Goal: Task Accomplishment & Management: Manage account settings

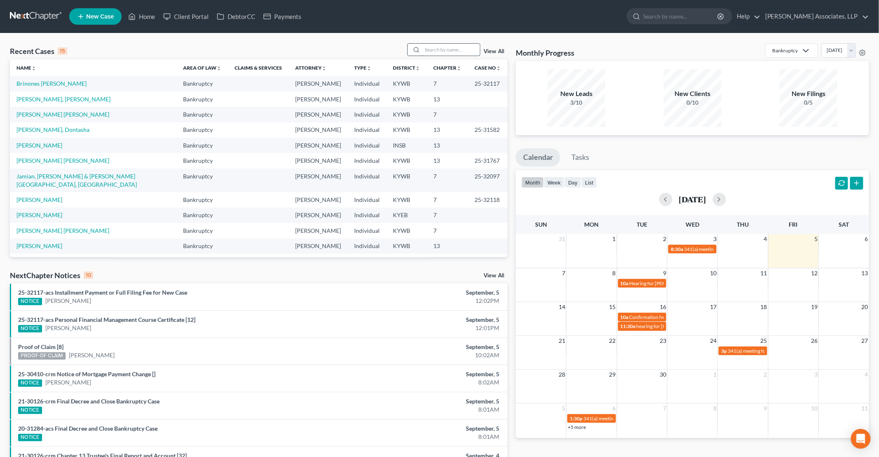
click at [437, 49] on input "search" at bounding box center [451, 50] width 58 height 12
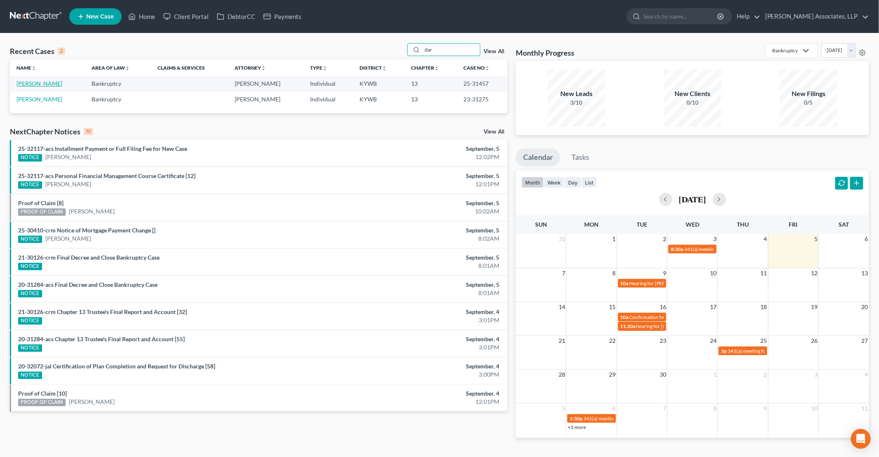
type input "dar"
click at [40, 83] on link "[PERSON_NAME]" at bounding box center [40, 83] width 46 height 7
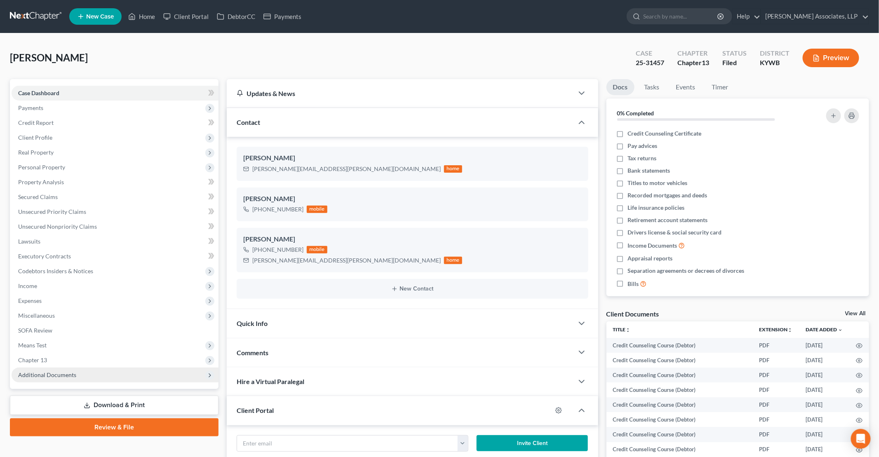
click at [62, 378] on span "Additional Documents" at bounding box center [47, 375] width 58 height 7
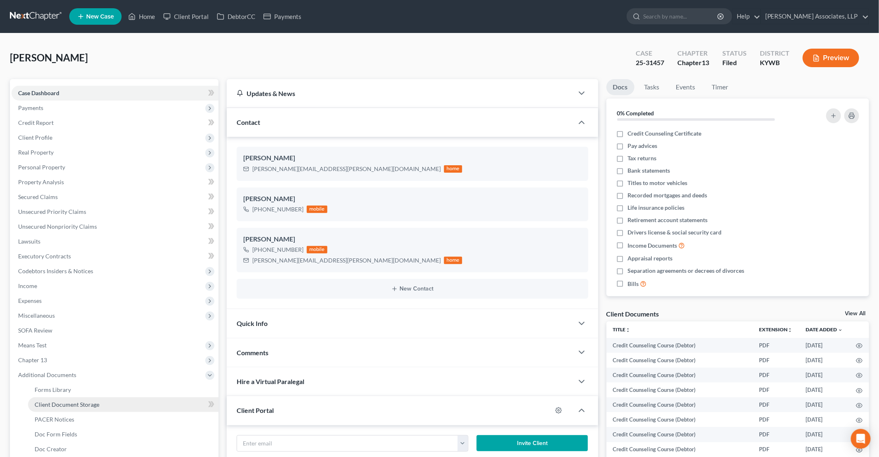
scroll to position [41, 0]
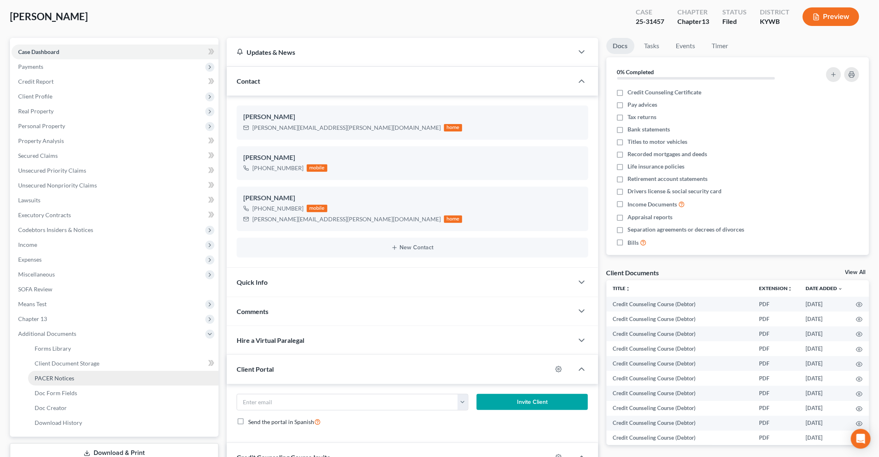
click at [73, 376] on link "PACER Notices" at bounding box center [123, 378] width 191 height 15
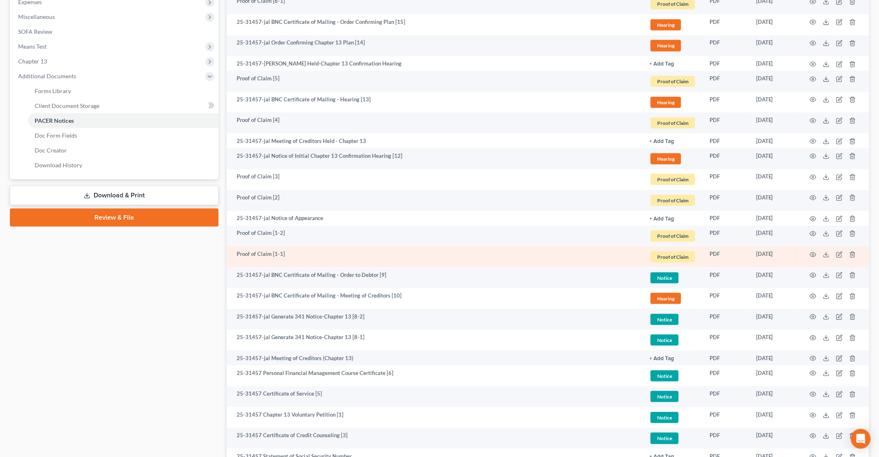
scroll to position [330, 0]
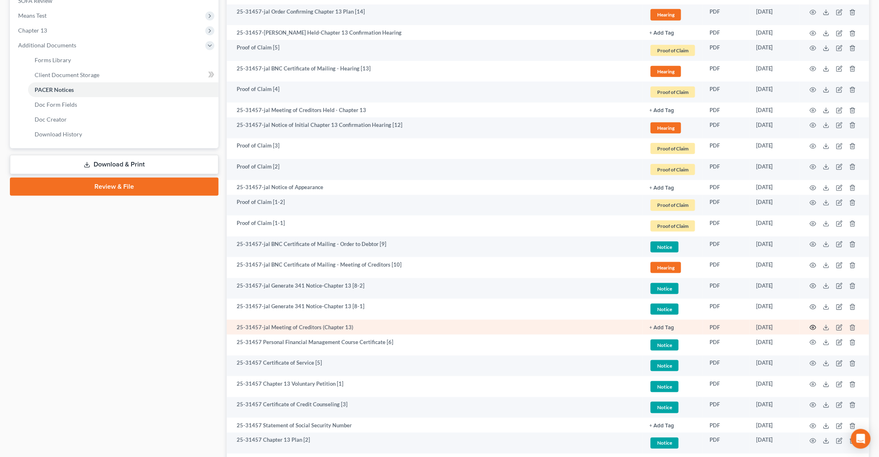
click at [813, 327] on circle "button" at bounding box center [814, 328] width 2 height 2
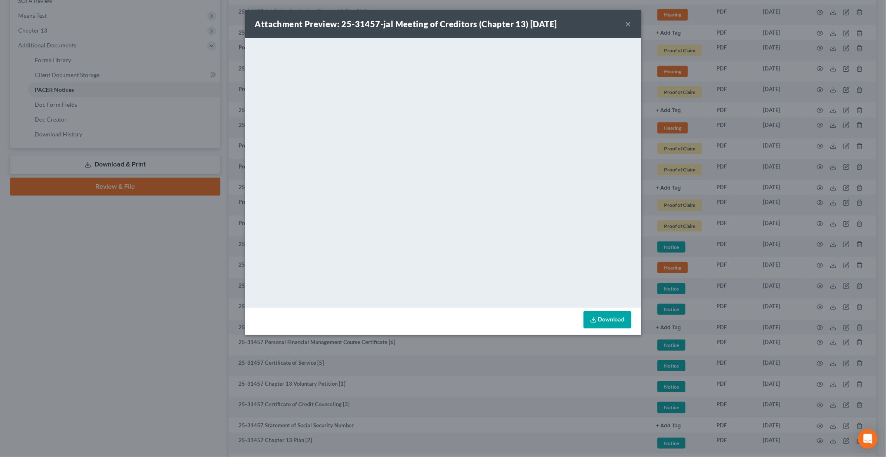
click at [629, 24] on button "×" at bounding box center [628, 24] width 6 height 10
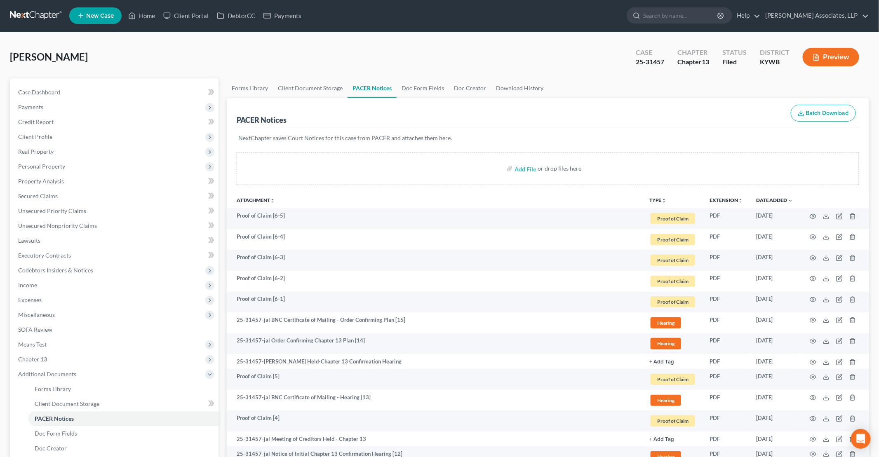
scroll to position [0, 0]
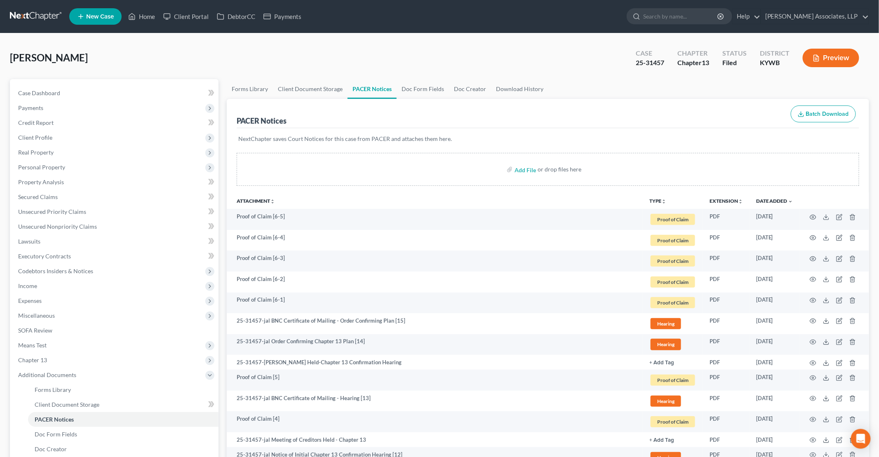
click at [660, 199] on button "TYPE unfold_more" at bounding box center [658, 201] width 17 height 5
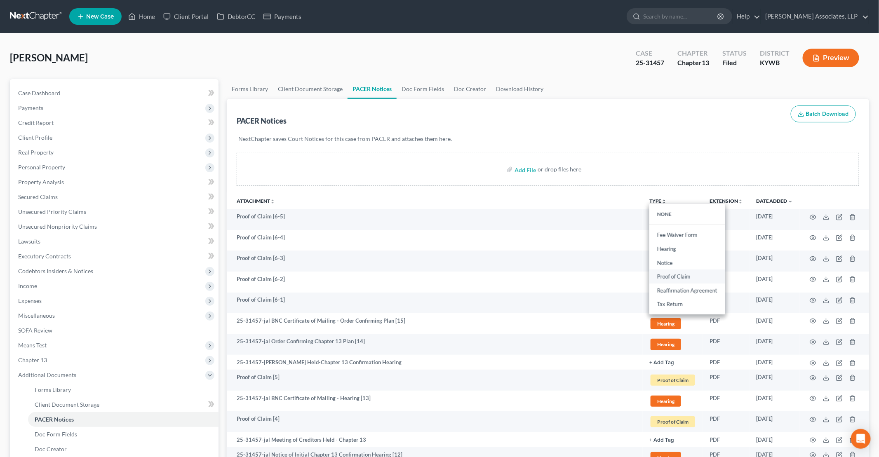
click at [677, 275] on link "Proof of Claim" at bounding box center [688, 277] width 76 height 14
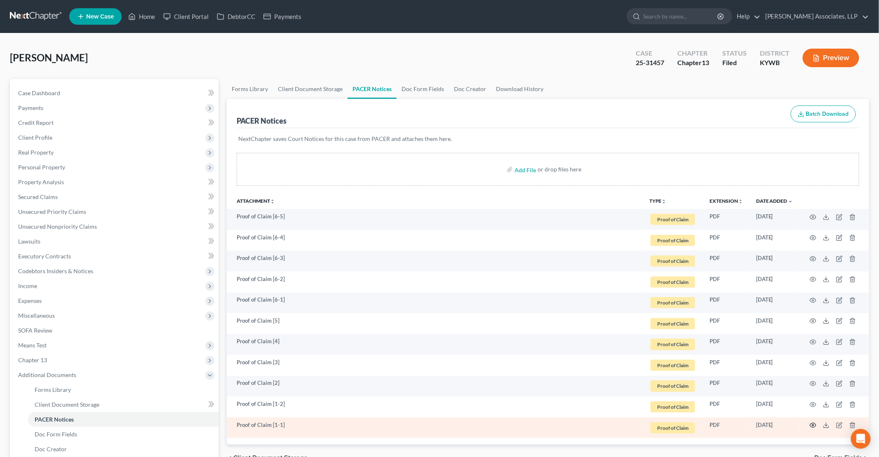
click at [813, 425] on circle "button" at bounding box center [814, 426] width 2 height 2
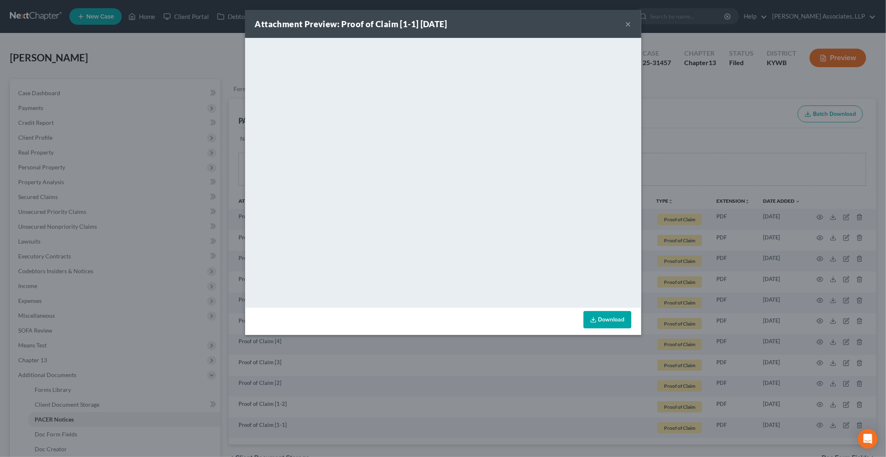
click at [627, 24] on button "×" at bounding box center [628, 24] width 6 height 10
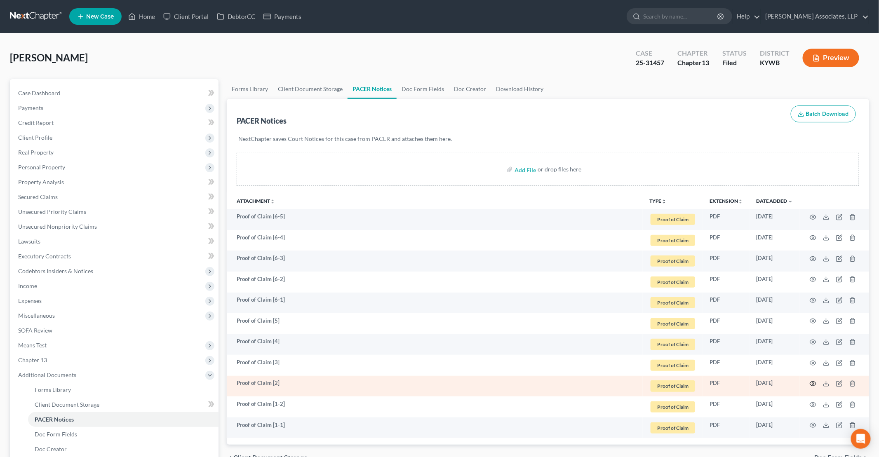
click at [812, 382] on icon "button" at bounding box center [813, 384] width 7 height 7
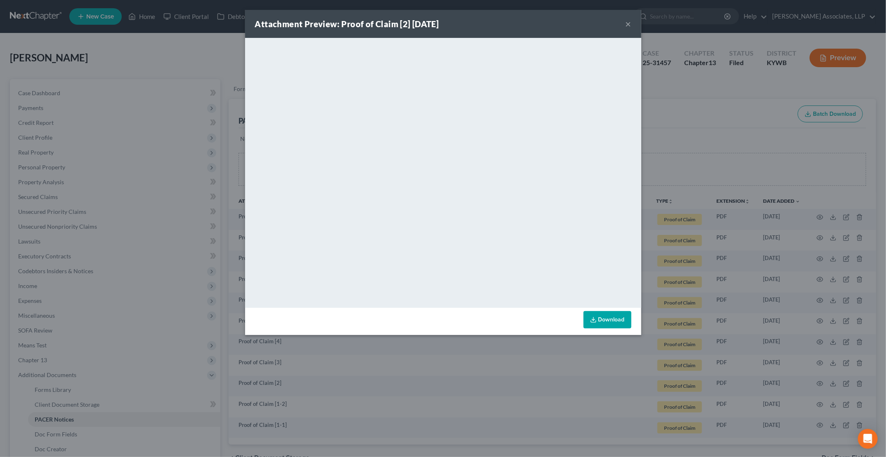
click at [627, 25] on button "×" at bounding box center [628, 24] width 6 height 10
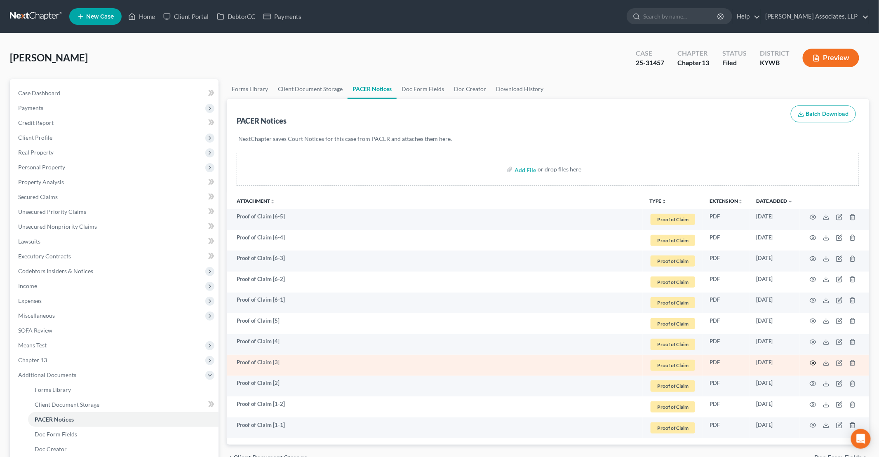
click at [813, 363] on icon "button" at bounding box center [813, 363] width 7 height 7
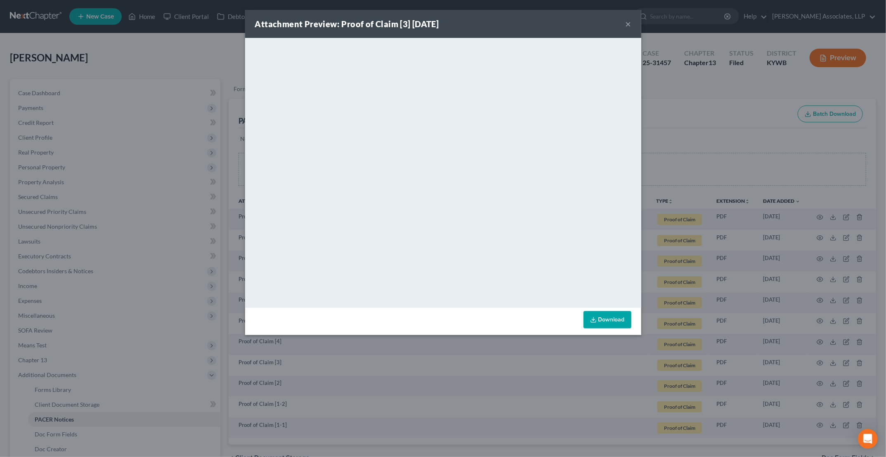
click at [628, 24] on button "×" at bounding box center [628, 24] width 6 height 10
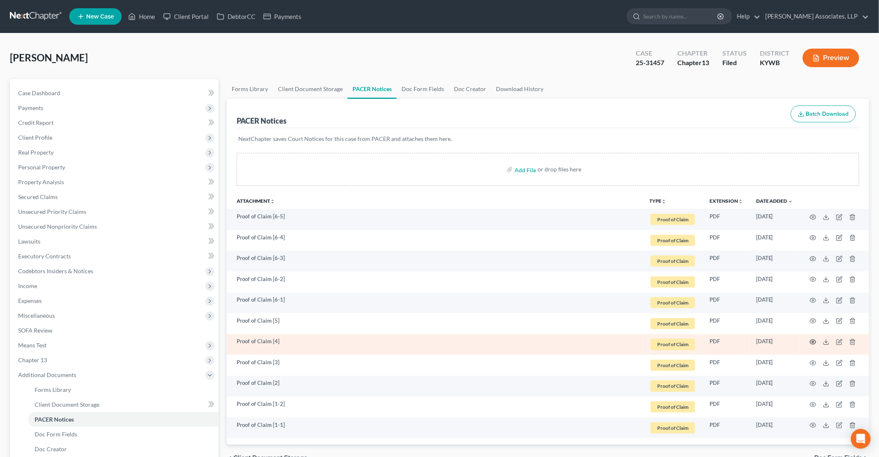
click at [813, 340] on icon "button" at bounding box center [813, 342] width 7 height 7
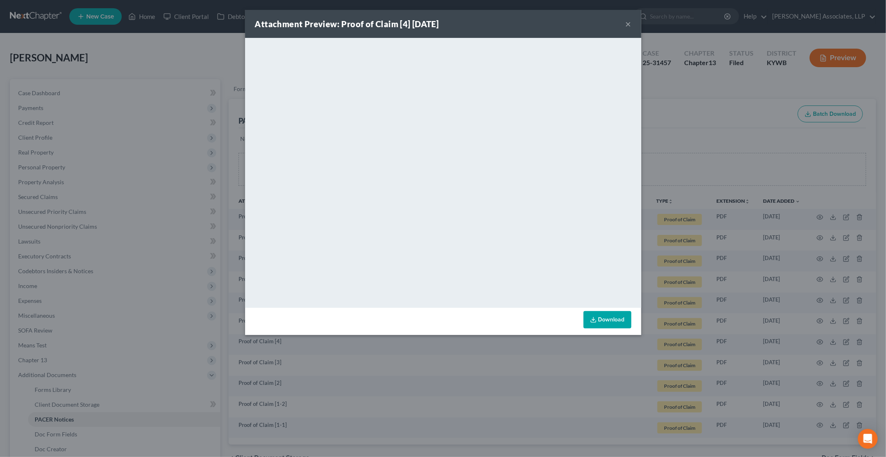
click at [629, 25] on button "×" at bounding box center [628, 24] width 6 height 10
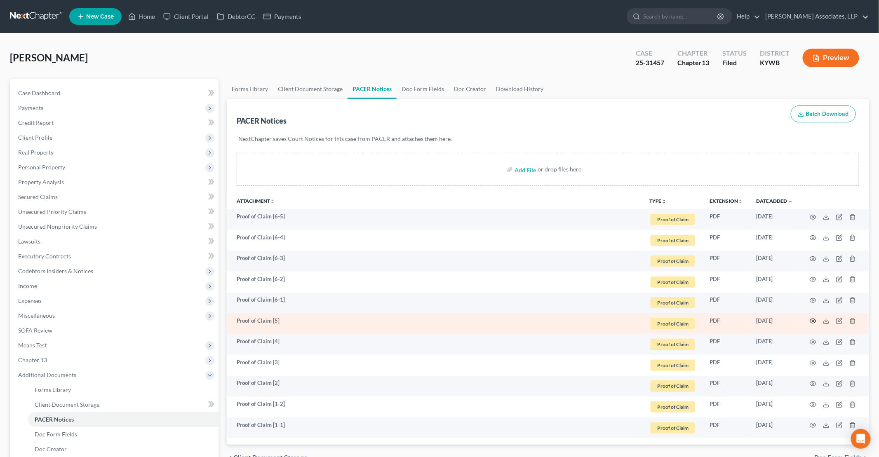
click at [815, 319] on icon "button" at bounding box center [813, 321] width 7 height 7
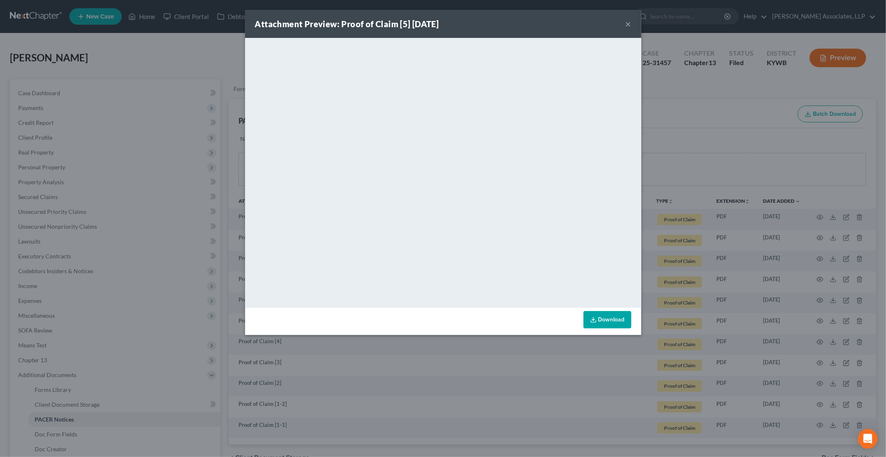
click at [630, 23] on button "×" at bounding box center [628, 24] width 6 height 10
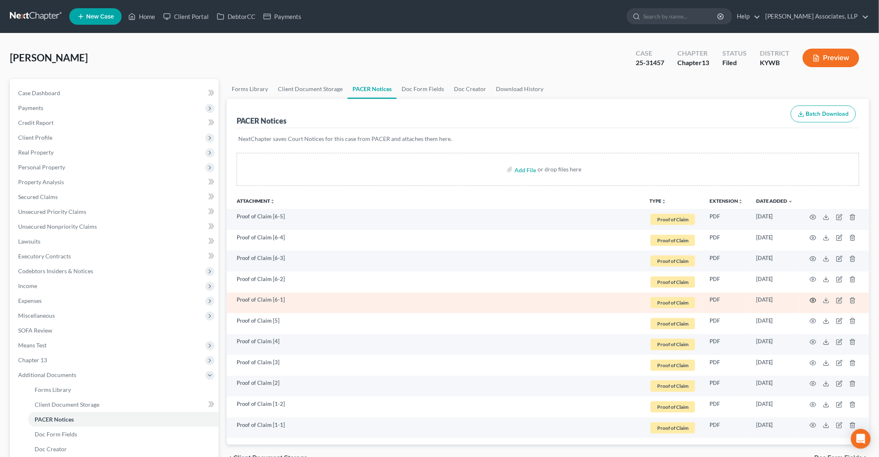
click at [814, 297] on icon "button" at bounding box center [813, 300] width 7 height 7
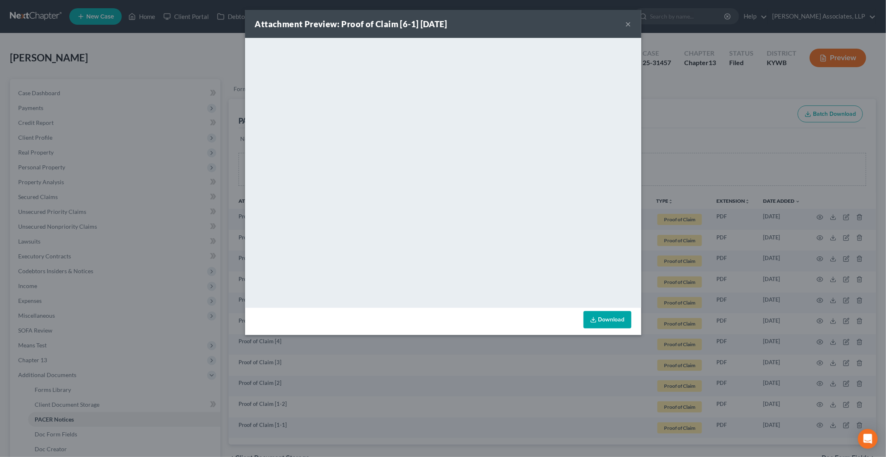
click at [626, 24] on button "×" at bounding box center [628, 24] width 6 height 10
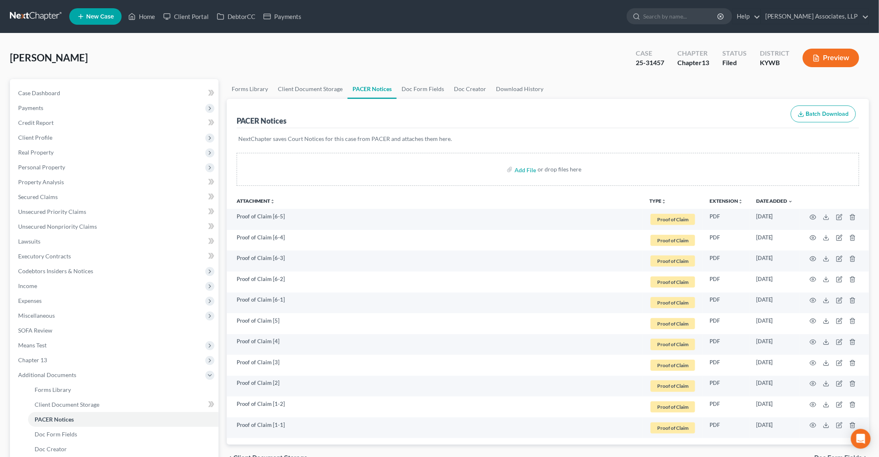
click at [657, 200] on button "TYPE unfold_more" at bounding box center [658, 201] width 17 height 5
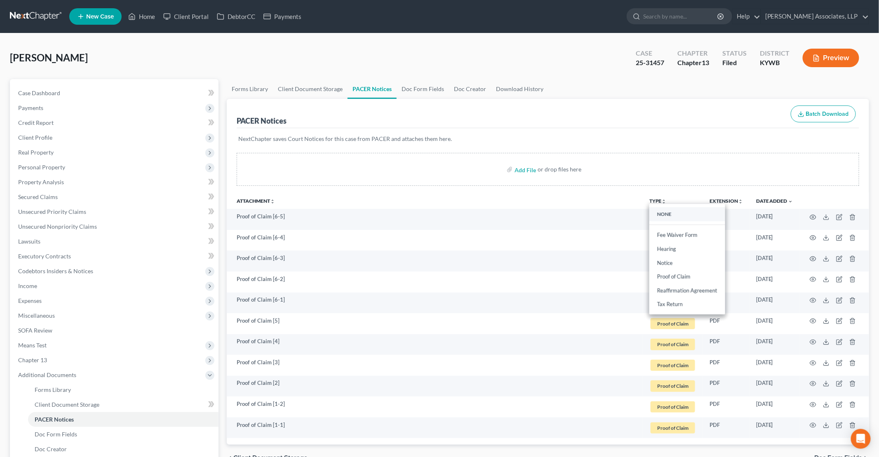
click at [665, 211] on link "NONE" at bounding box center [688, 214] width 76 height 14
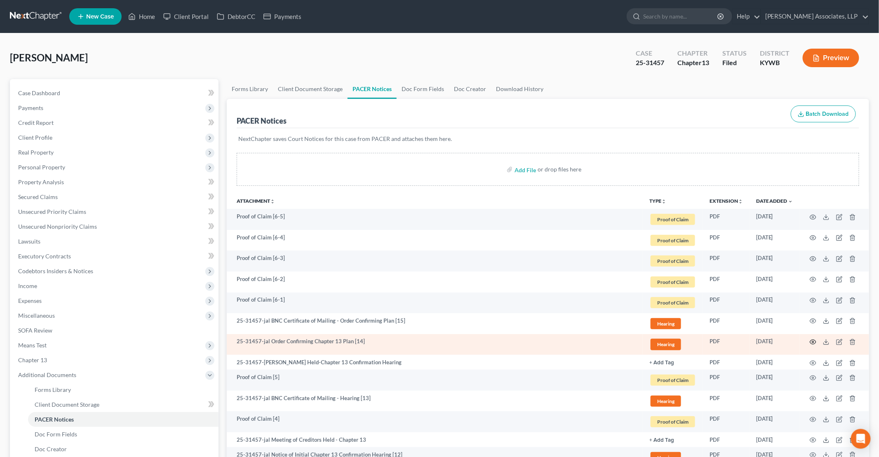
click at [815, 342] on icon "button" at bounding box center [813, 342] width 7 height 7
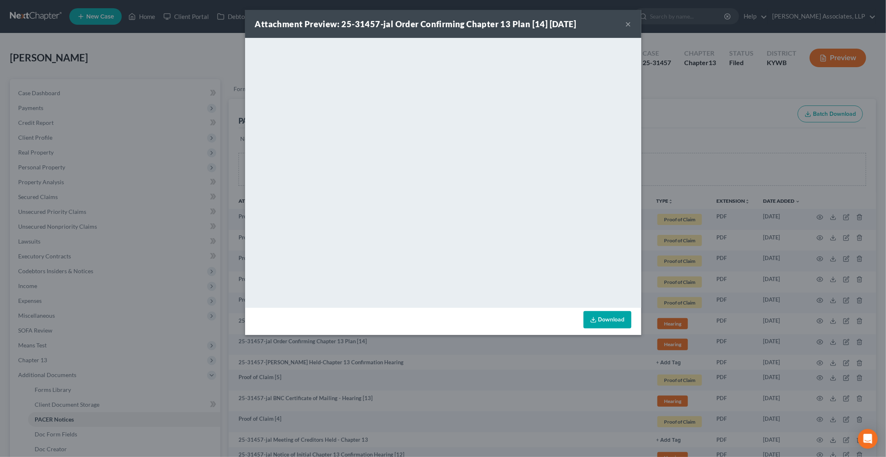
click at [626, 24] on button "×" at bounding box center [628, 24] width 6 height 10
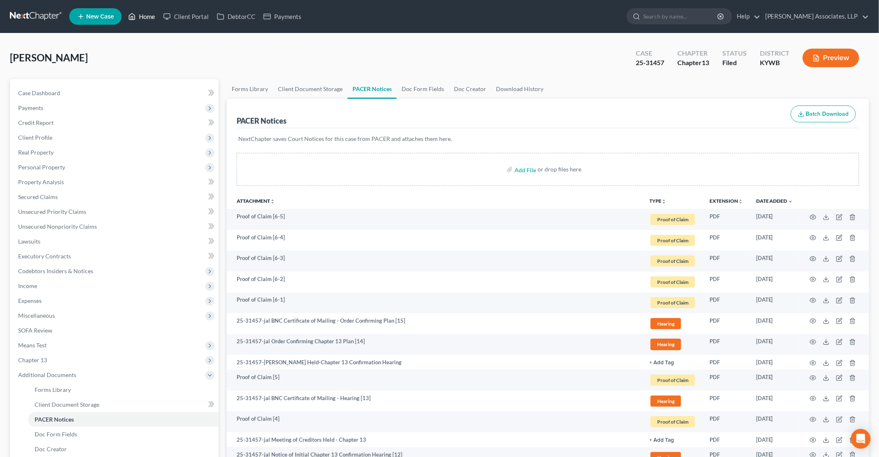
click at [148, 16] on link "Home" at bounding box center [141, 16] width 35 height 15
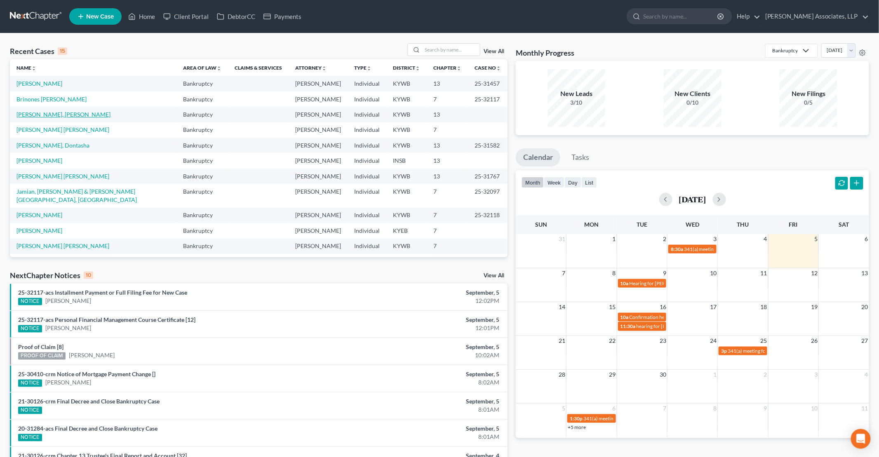
click at [33, 112] on link "[PERSON_NAME], [PERSON_NAME]" at bounding box center [64, 114] width 94 height 7
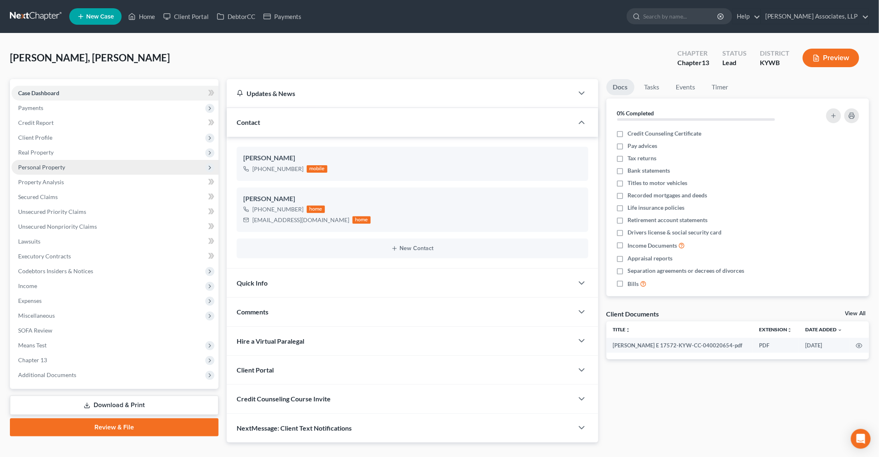
click at [56, 166] on span "Personal Property" at bounding box center [41, 167] width 47 height 7
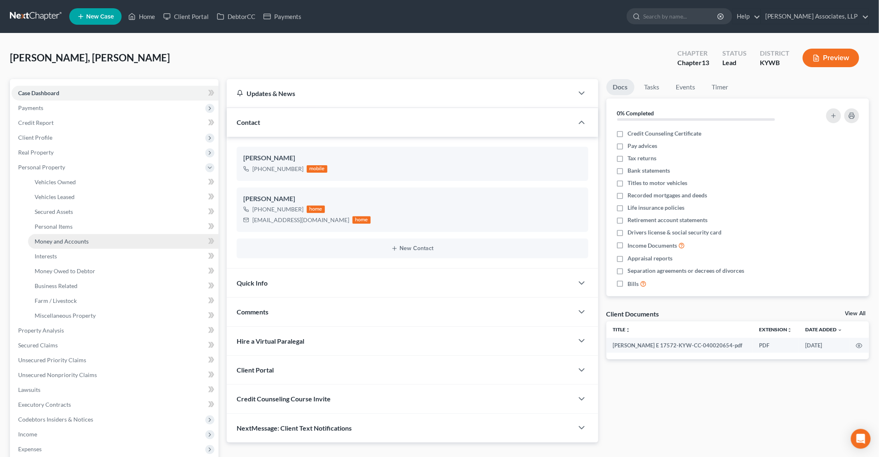
click at [65, 240] on span "Money and Accounts" at bounding box center [62, 241] width 54 height 7
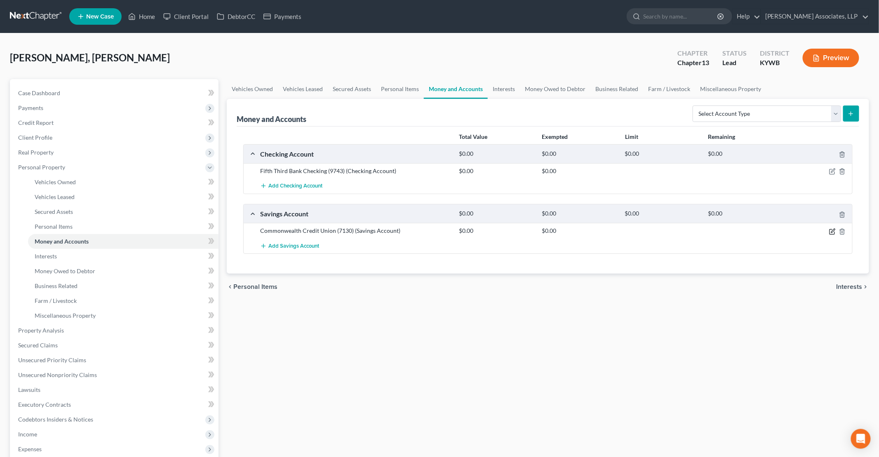
click at [834, 229] on icon "button" at bounding box center [833, 232] width 7 height 7
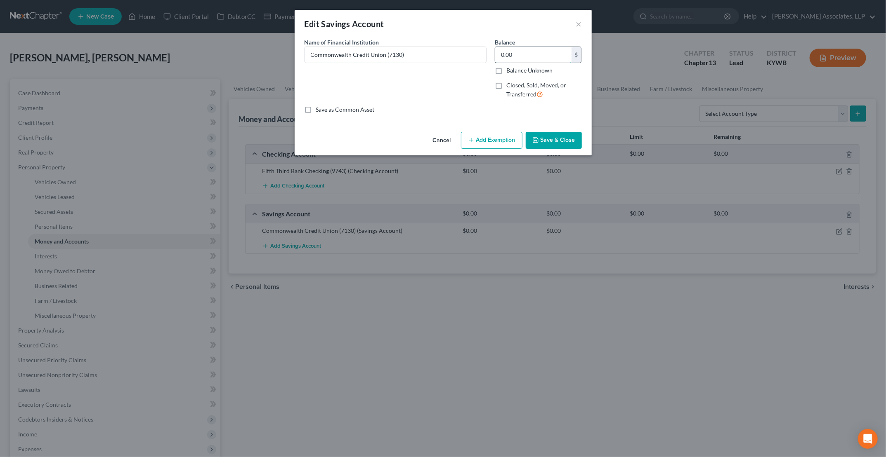
click at [527, 50] on input "0.00" at bounding box center [533, 55] width 76 height 16
type input "29.69"
drag, startPoint x: 552, startPoint y: 145, endPoint x: 495, endPoint y: 181, distance: 67.3
click at [497, 193] on div "Edit Savings Account × An exemption set must first be selected from the Filing …" at bounding box center [443, 228] width 886 height 457
click at [489, 137] on button "Add Exemption" at bounding box center [491, 140] width 61 height 17
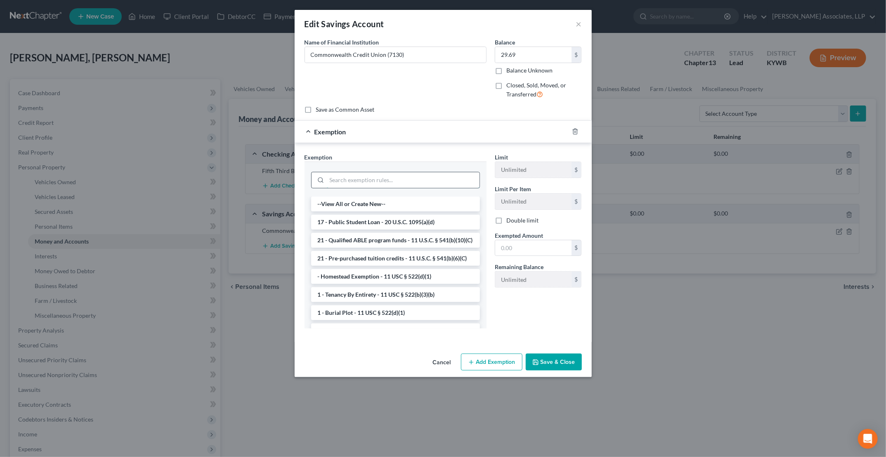
click at [373, 179] on input "search" at bounding box center [403, 180] width 153 height 16
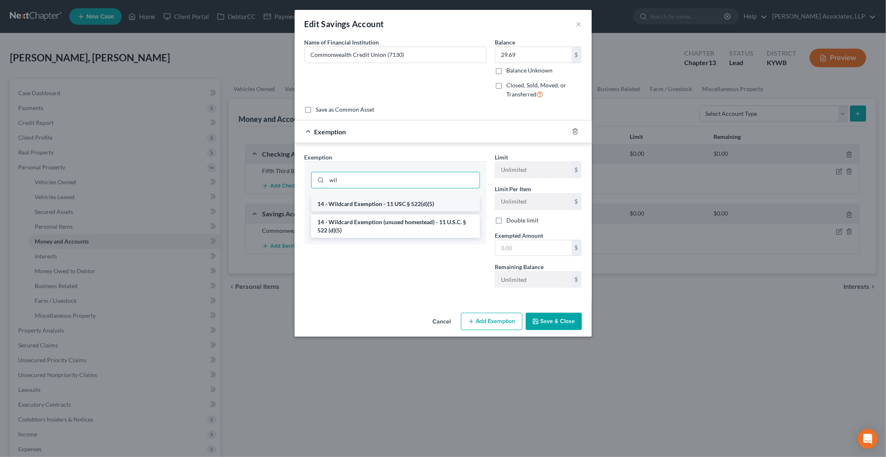
type input "wil"
click at [367, 205] on li "14 - Wildcard Exemption - 11 USC § 522(d)(5)" at bounding box center [395, 204] width 169 height 15
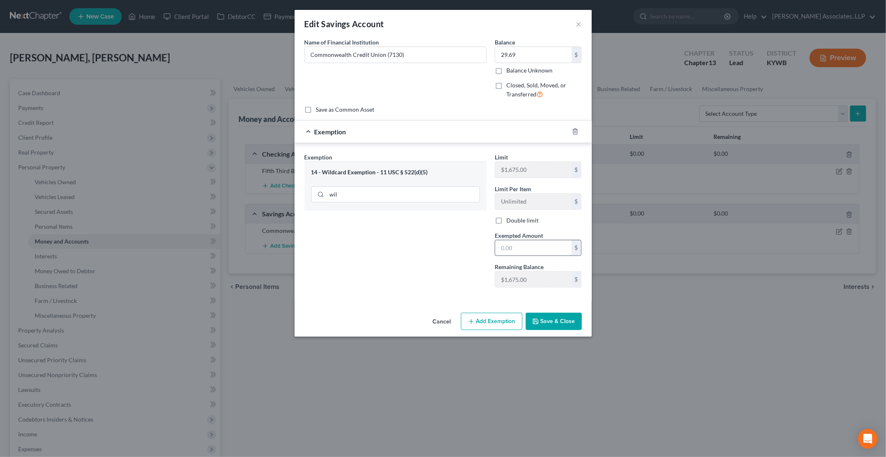
click at [542, 252] on input "text" at bounding box center [533, 248] width 76 height 16
type input "29.69"
click at [553, 324] on button "Save & Close" at bounding box center [554, 321] width 56 height 17
